Goal: Transaction & Acquisition: Purchase product/service

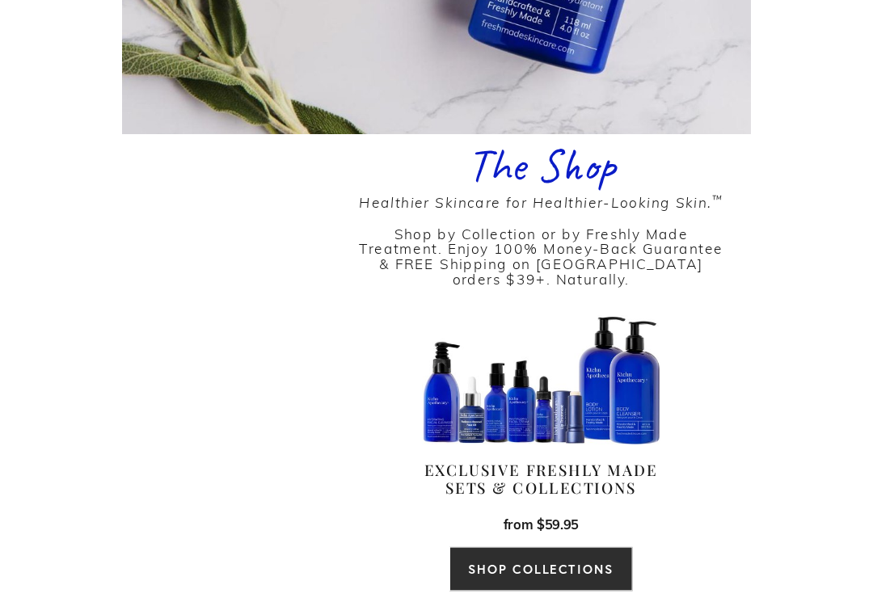
scroll to position [484, 0]
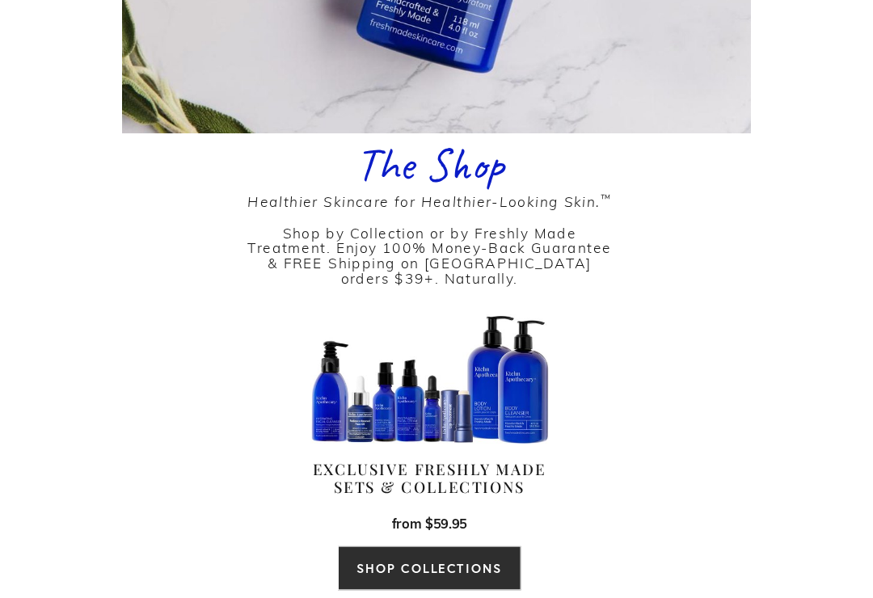
click at [444, 569] on link "SHOP COLLECTIONS" at bounding box center [436, 592] width 190 height 46
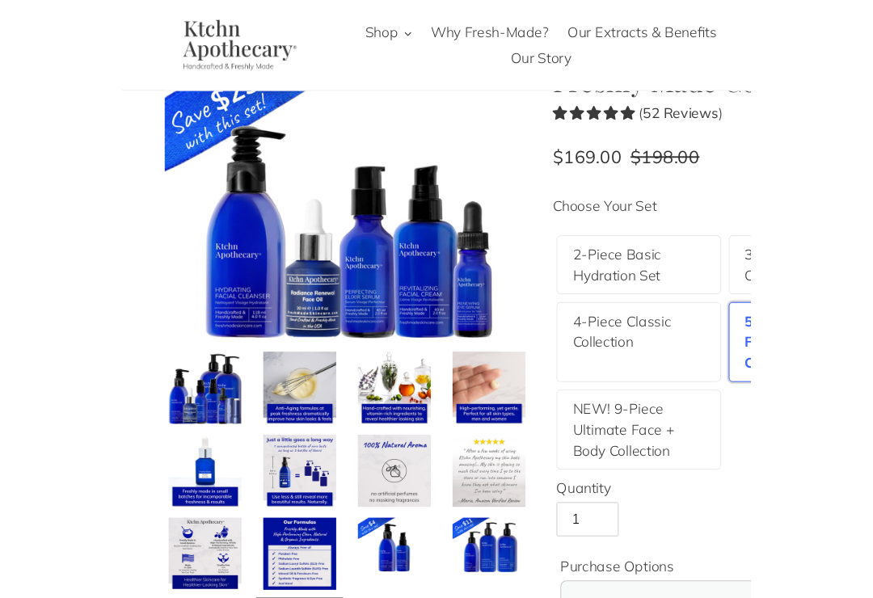
scroll to position [73, 0]
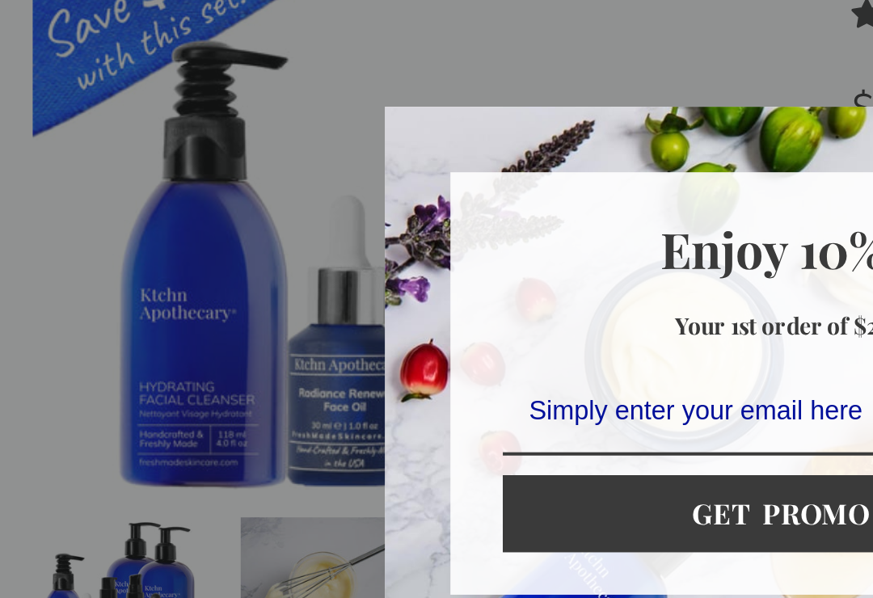
click at [363, 31] on div "Marketing offer form" at bounding box center [436, 299] width 873 height 598
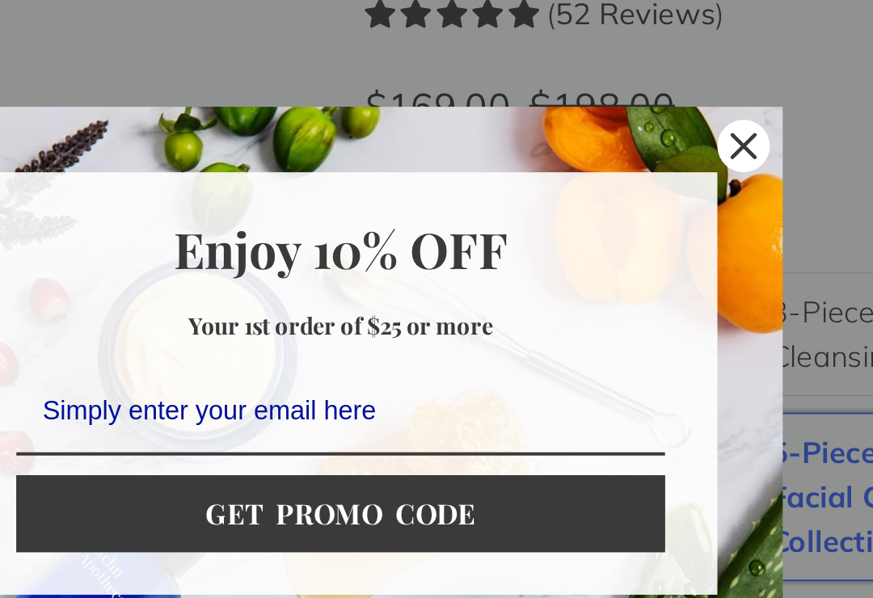
click at [629, 175] on icon "close icon" at bounding box center [635, 181] width 13 height 13
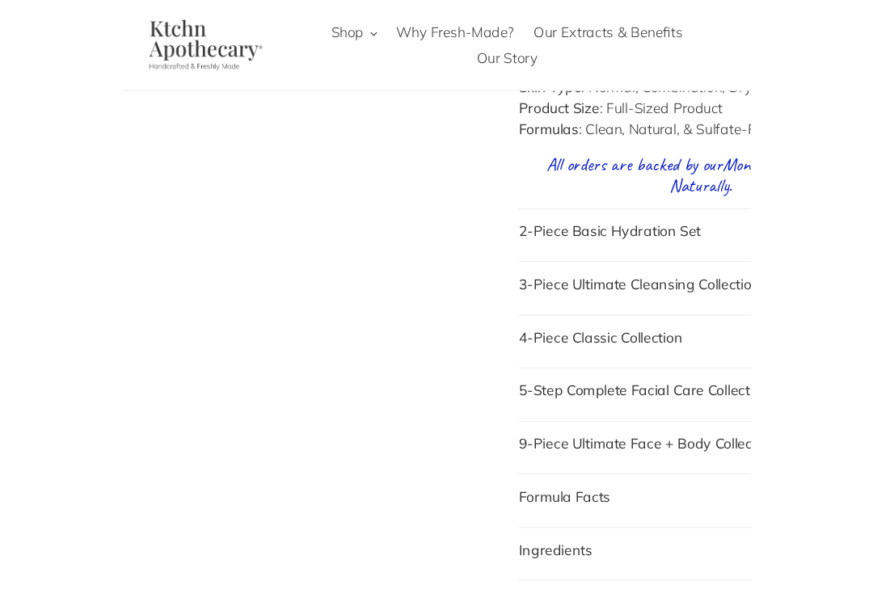
scroll to position [1576, 0]
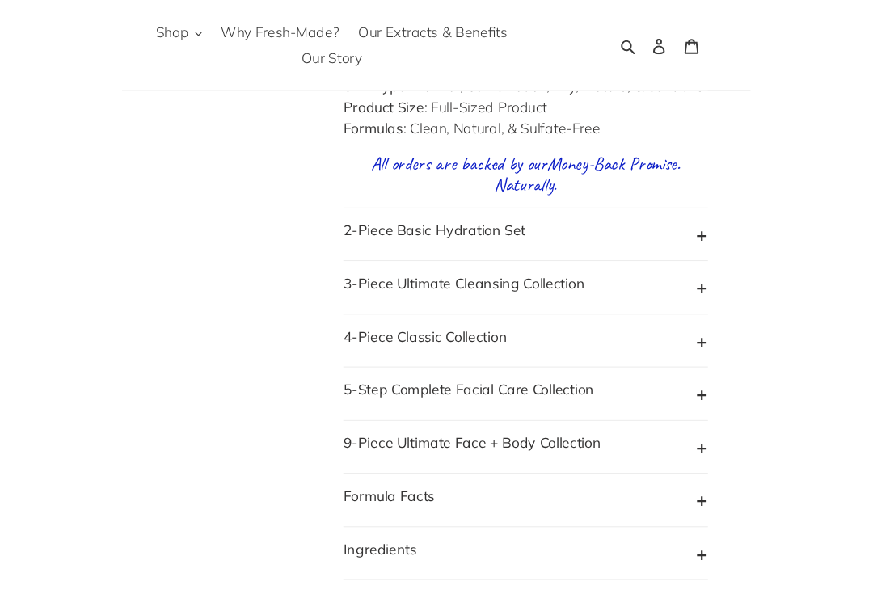
click at [823, 355] on button "4-Piece Classic Collection" at bounding box center [639, 355] width 380 height 31
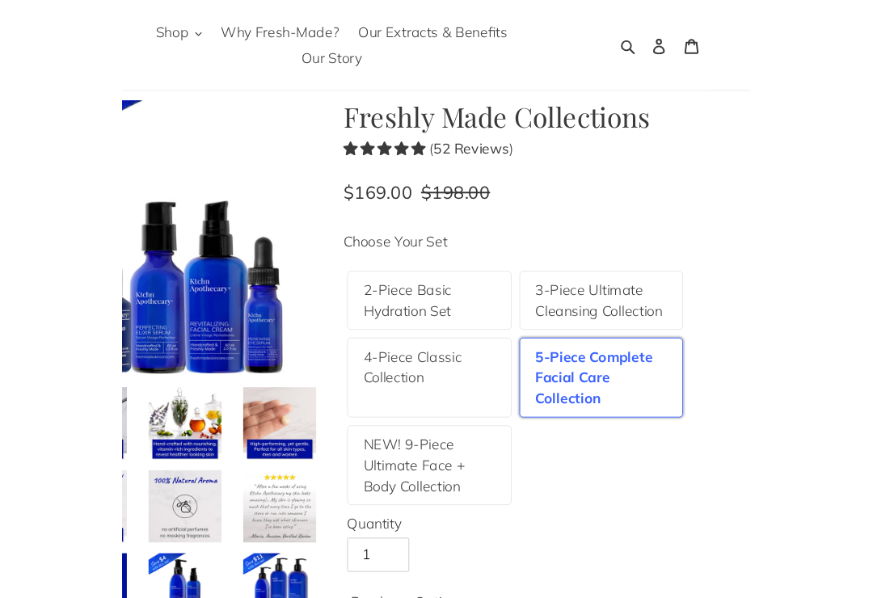
scroll to position [36, 0]
click at [545, 392] on label "4-Piece Classic Collection" at bounding box center [538, 382] width 137 height 44
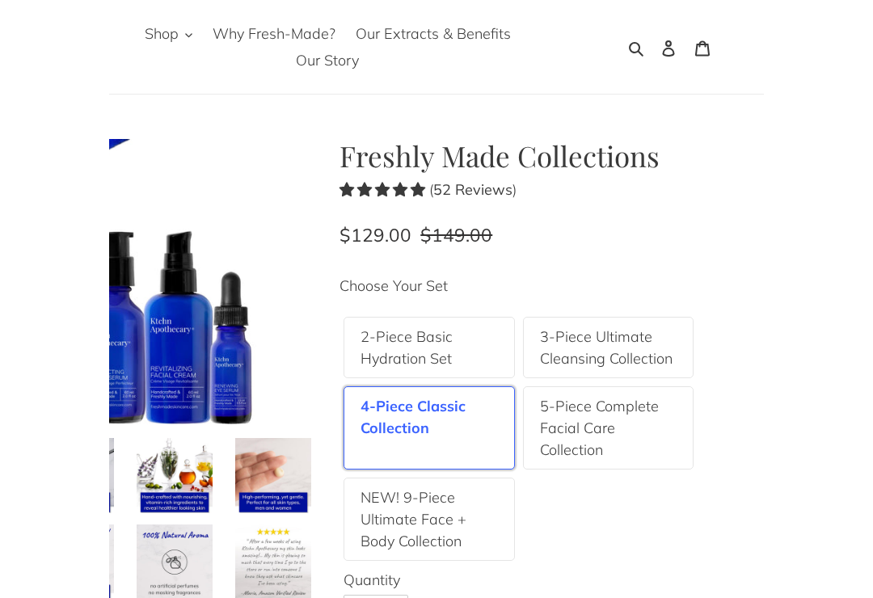
click at [717, 425] on label "5-Piece Complete Facial Care Collection" at bounding box center [717, 428] width 137 height 66
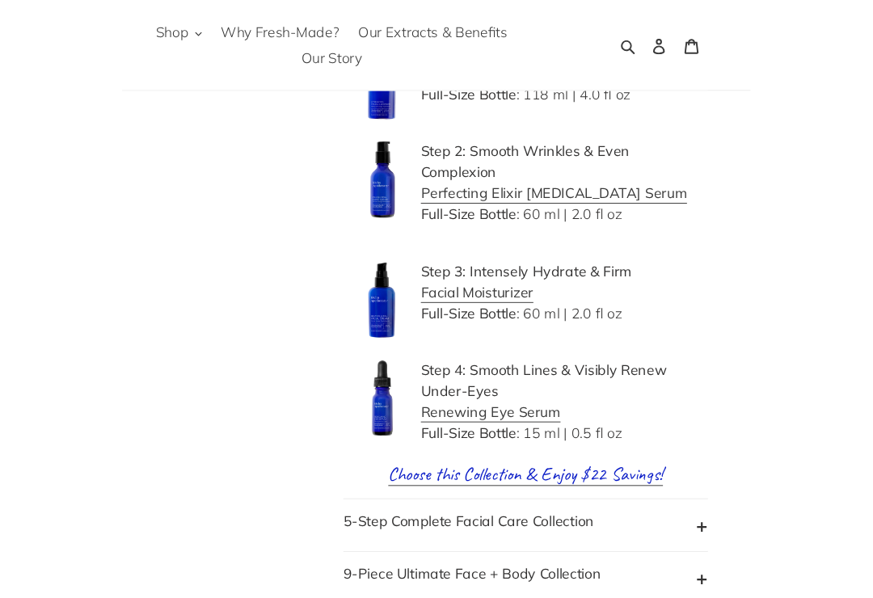
scroll to position [2023, 0]
